Goal: Navigation & Orientation: Find specific page/section

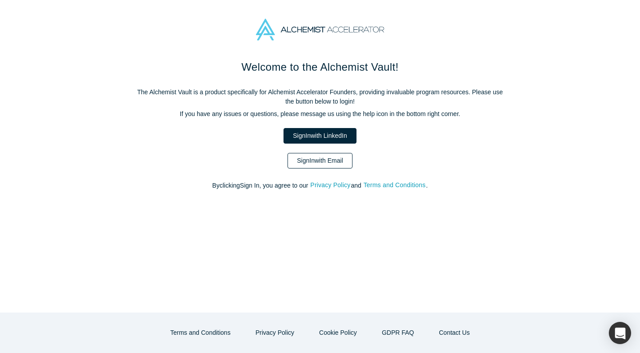
click at [309, 162] on link "Sign In with Email" at bounding box center [319, 161] width 65 height 16
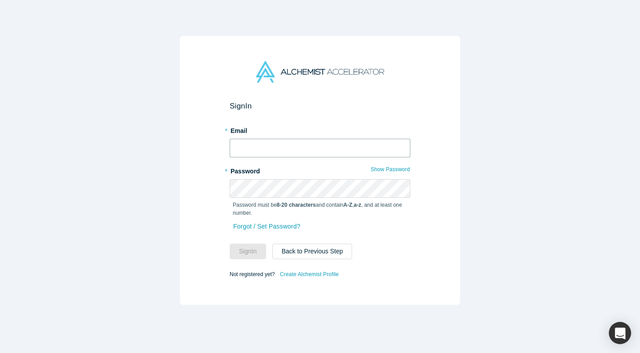
click at [299, 144] on input "text" at bounding box center [320, 148] width 181 height 19
type input "vetri@arithmedics.com"
click at [230, 244] on button "Sign In" at bounding box center [248, 252] width 36 height 16
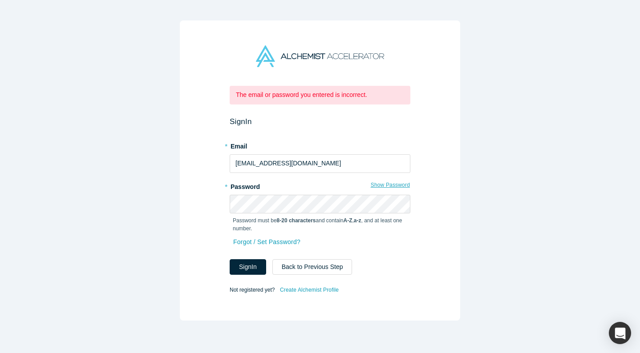
click at [382, 186] on button "Show Password" at bounding box center [390, 185] width 40 height 12
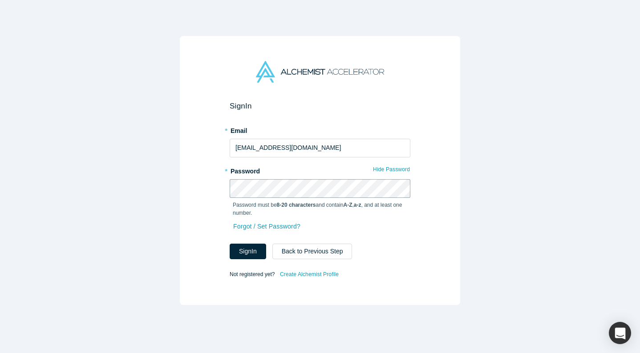
click at [230, 244] on button "Sign In" at bounding box center [248, 252] width 36 height 16
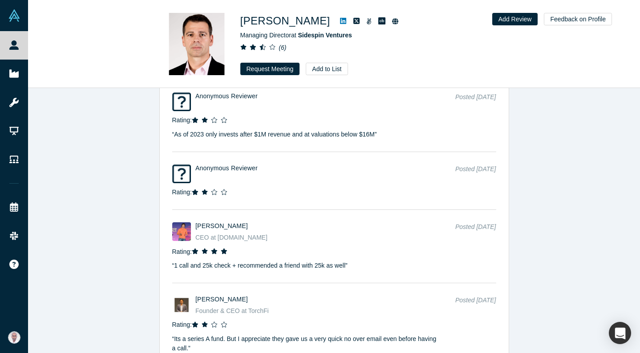
scroll to position [1615, 0]
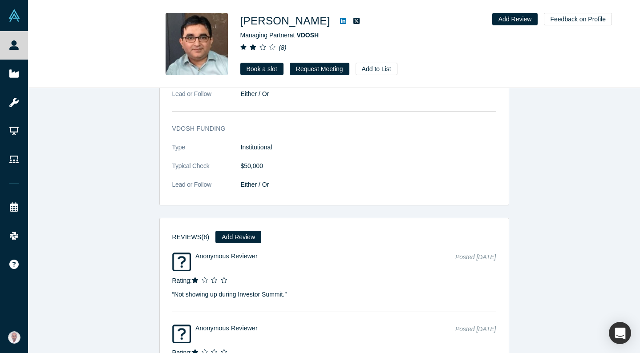
scroll to position [874, 0]
